Goal: Check status: Check status

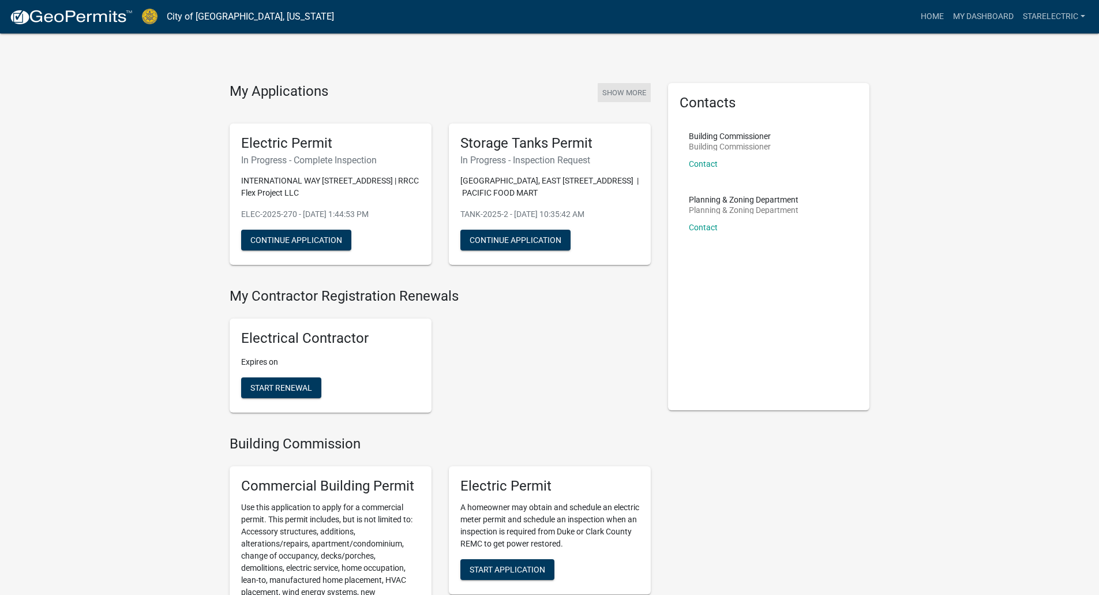
click at [625, 91] on button "Show More" at bounding box center [624, 92] width 53 height 19
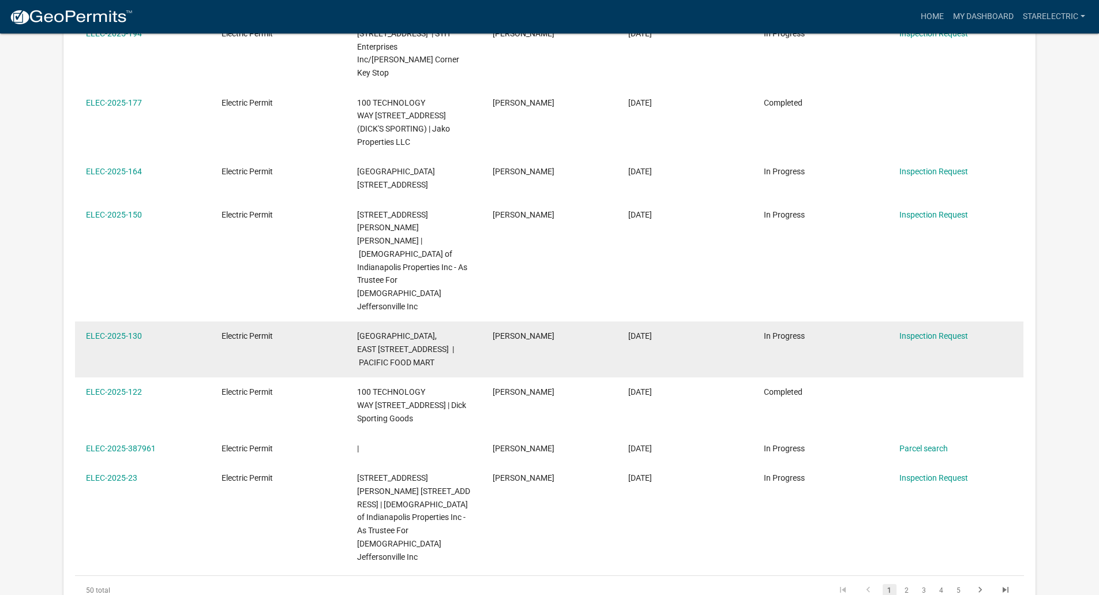
scroll to position [577, 0]
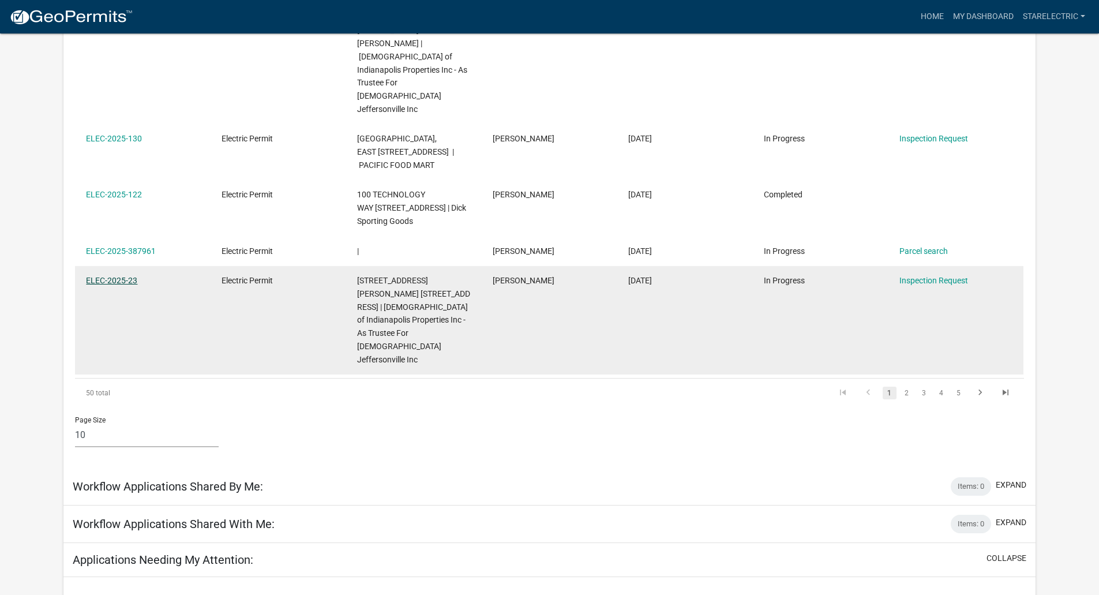
click at [118, 276] on link "ELEC-2025-23" at bounding box center [111, 280] width 51 height 9
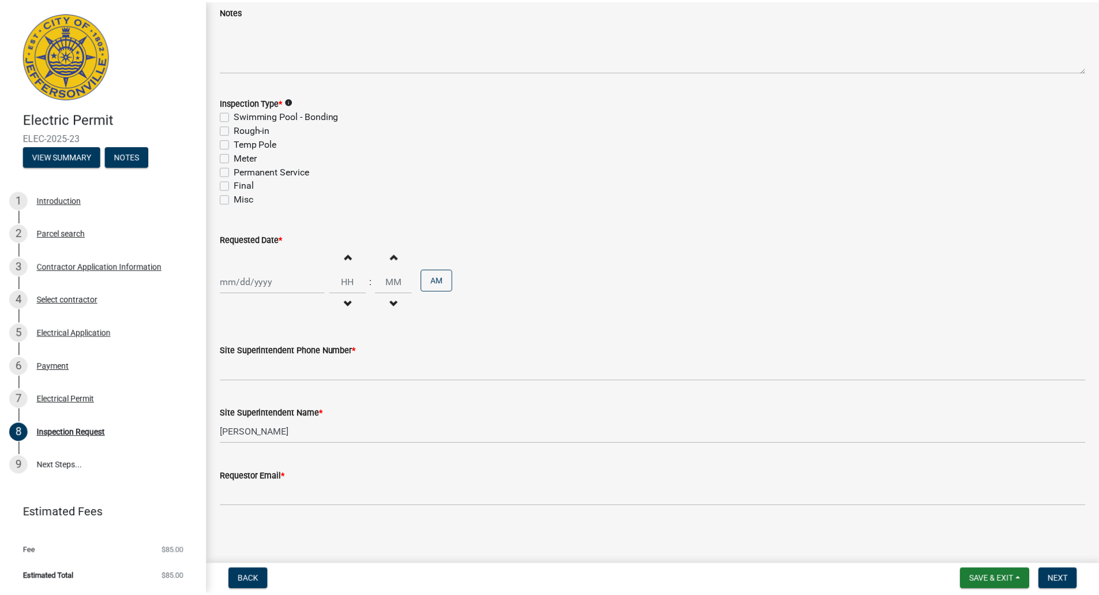
scroll to position [78, 0]
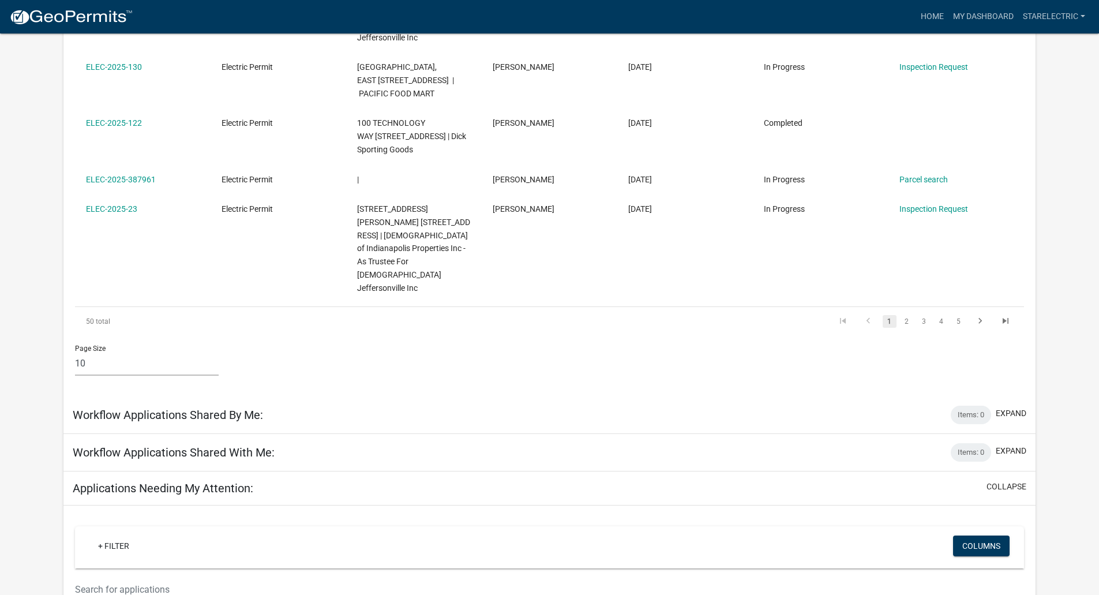
scroll to position [614, 0]
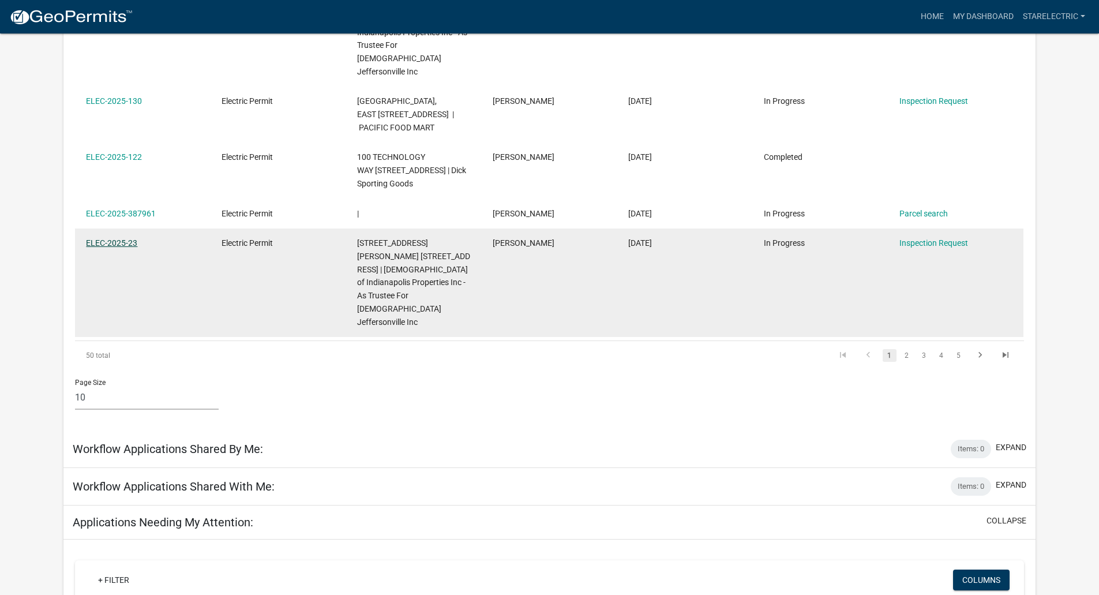
click at [102, 238] on link "ELEC-2025-23" at bounding box center [111, 242] width 51 height 9
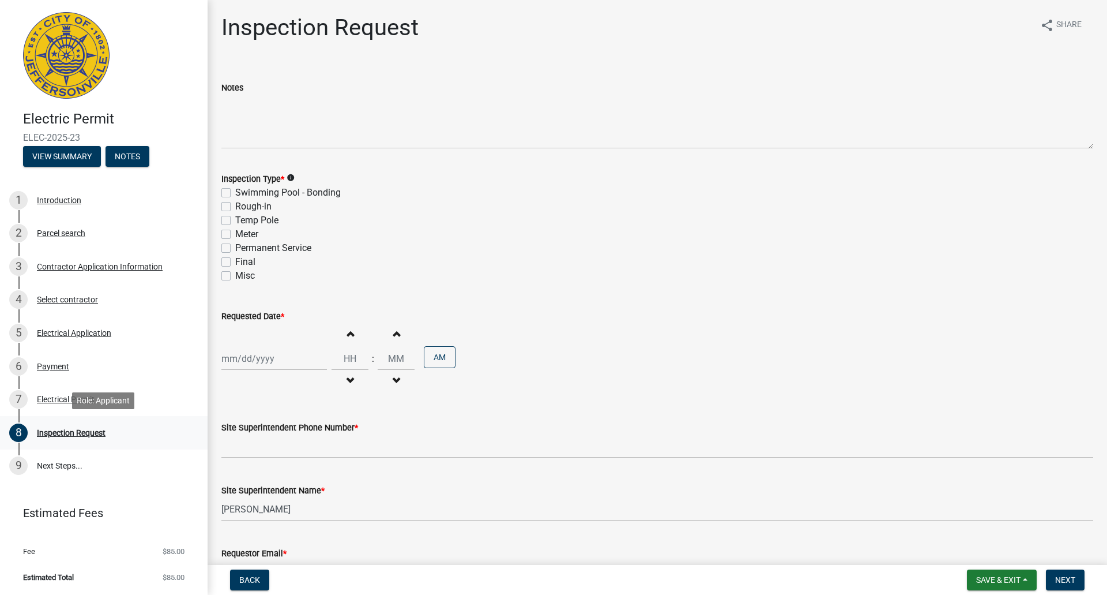
click at [88, 435] on div "Inspection Request" at bounding box center [71, 433] width 69 height 8
click at [92, 430] on div "Inspection Request" at bounding box center [71, 433] width 69 height 8
click at [49, 400] on div "Electrical Permit" at bounding box center [66, 399] width 58 height 8
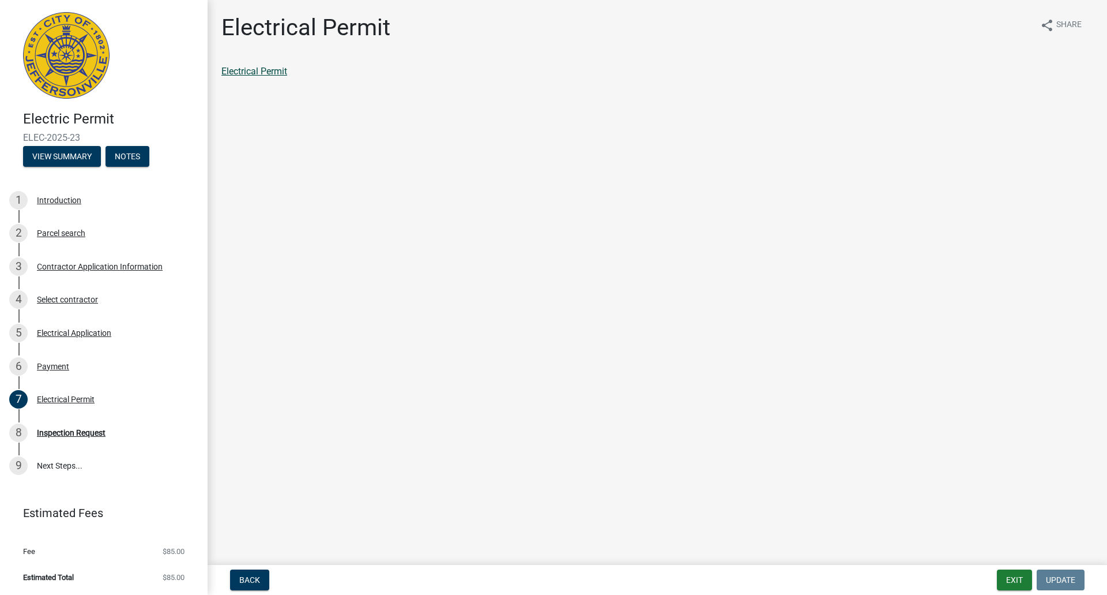
click at [272, 66] on link "Electrical Permit" at bounding box center [254, 71] width 66 height 11
click at [143, 154] on button "Notes" at bounding box center [128, 156] width 44 height 21
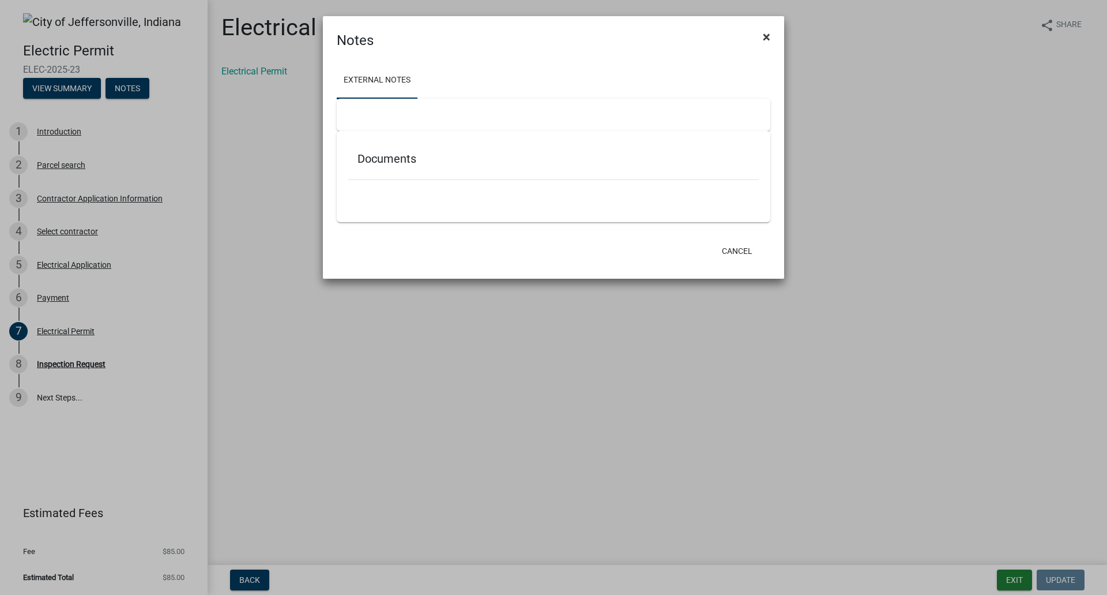
click at [769, 37] on span "×" at bounding box center [766, 37] width 7 height 16
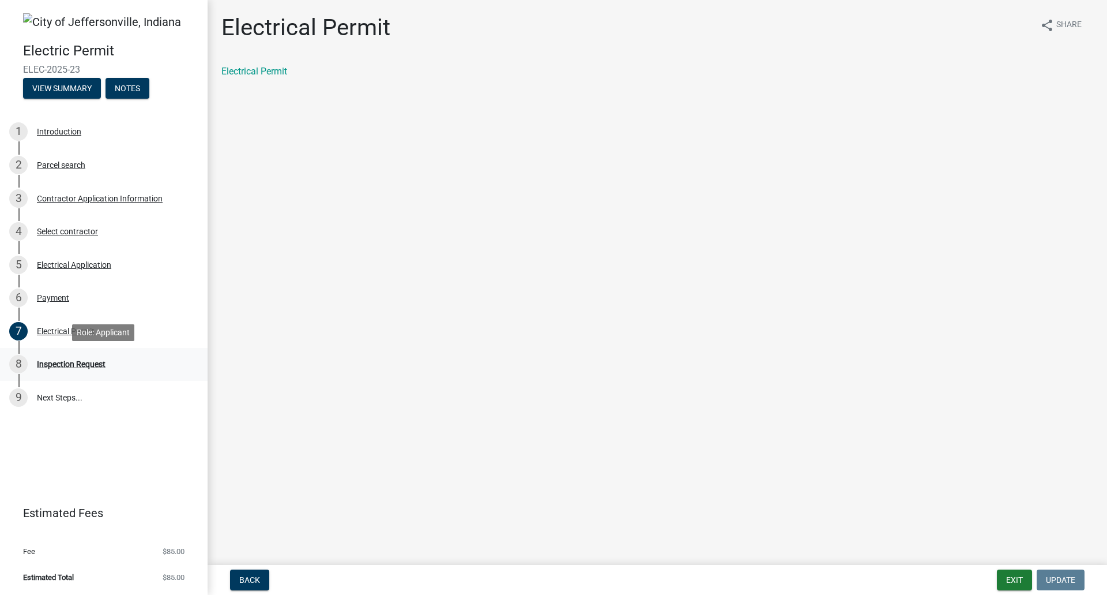
click at [97, 361] on div "Inspection Request" at bounding box center [71, 364] width 69 height 8
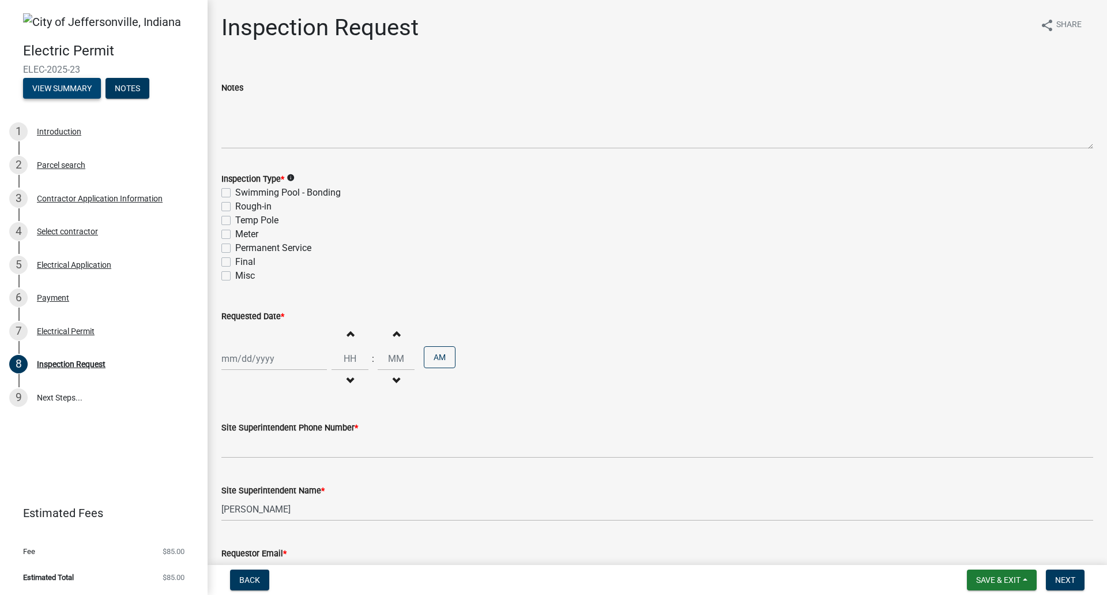
click at [76, 85] on button "View Summary" at bounding box center [62, 88] width 78 height 21
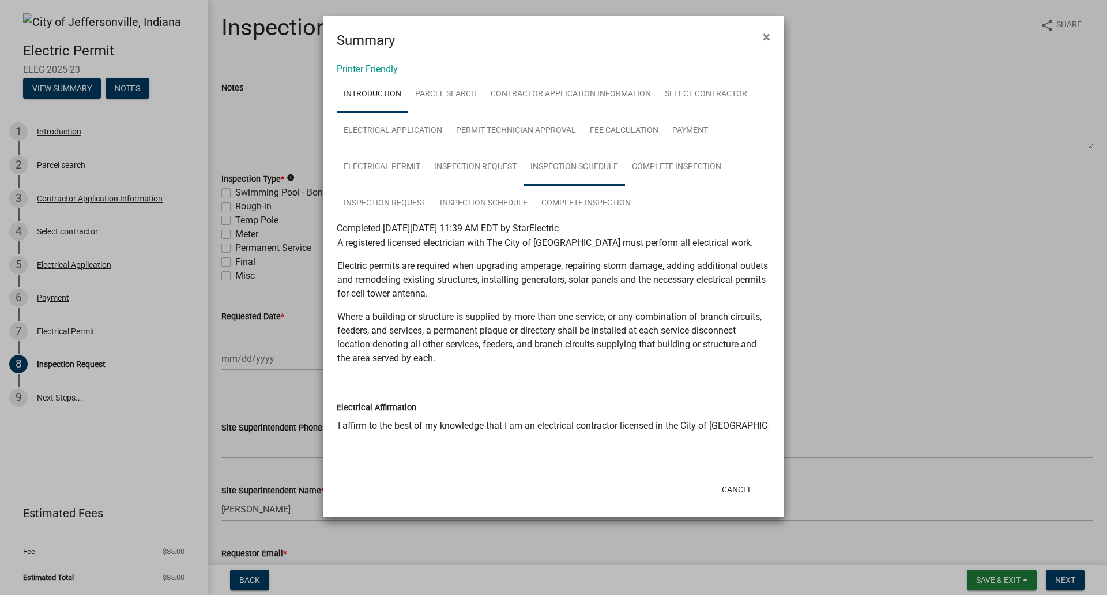
click at [596, 169] on link "Inspection Schedule" at bounding box center [575, 167] width 102 height 37
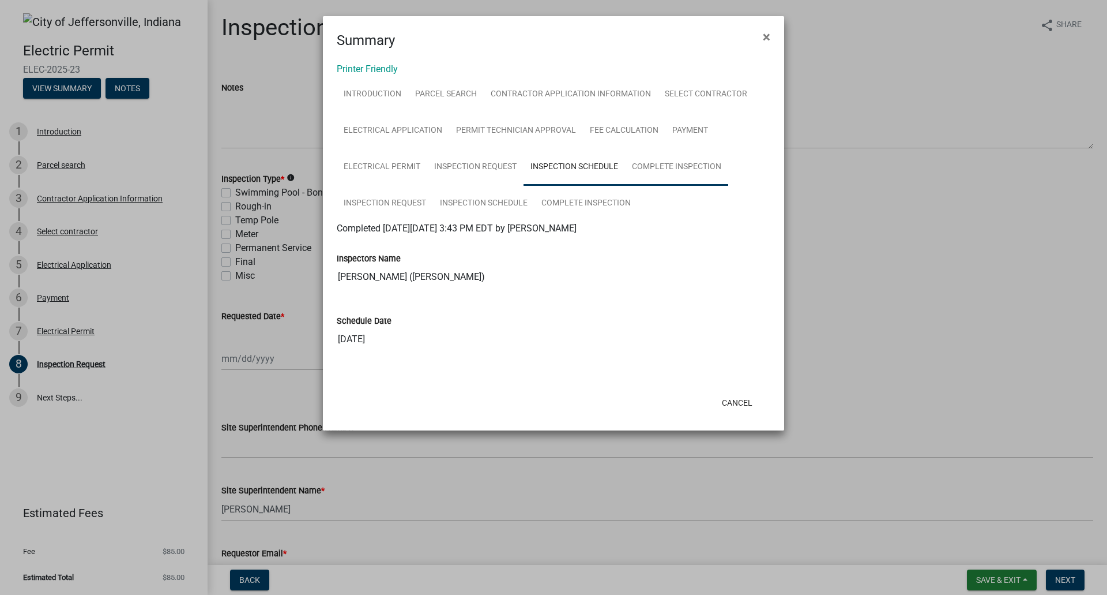
click at [705, 167] on link "Complete Inspection" at bounding box center [676, 167] width 103 height 37
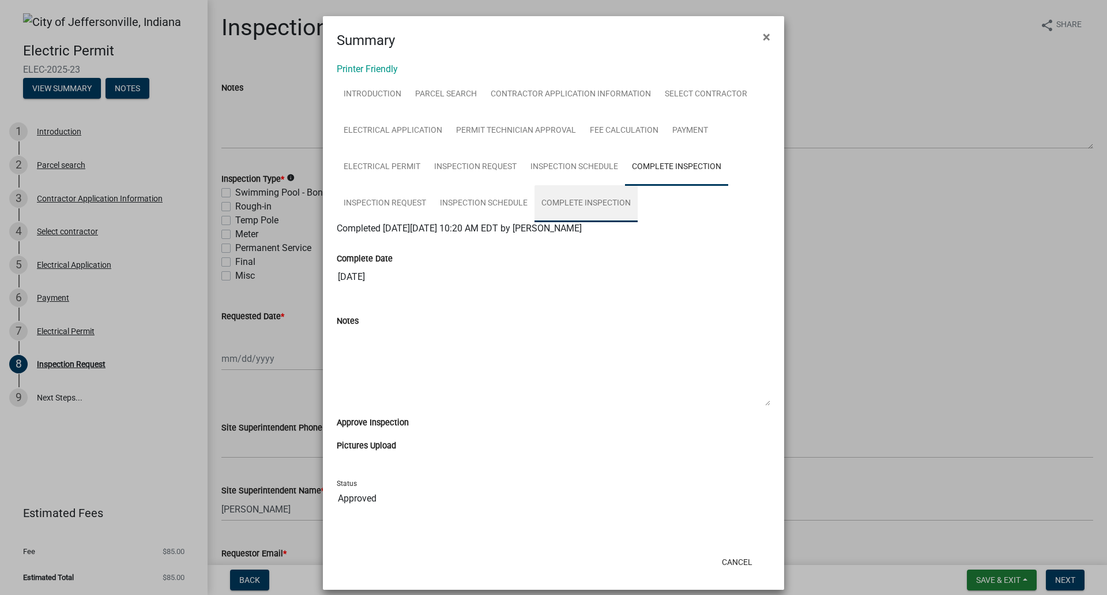
click at [598, 201] on link "Complete Inspection" at bounding box center [586, 203] width 103 height 37
